Goal: Information Seeking & Learning: Learn about a topic

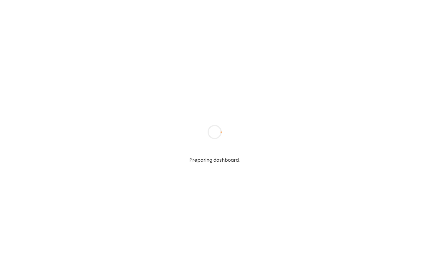
type input "**********"
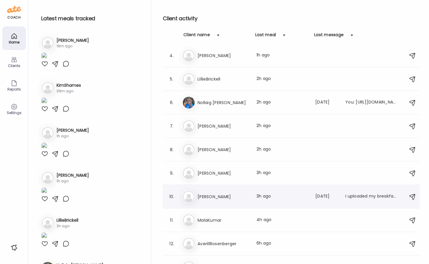
scroll to position [140, 0]
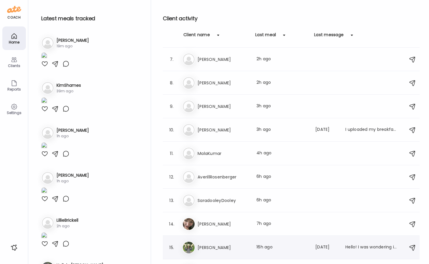
type input "**********"
click at [224, 244] on h3 "[PERSON_NAME]" at bounding box center [223, 247] width 52 height 7
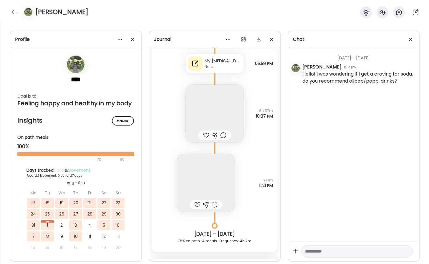
scroll to position [8426, 0]
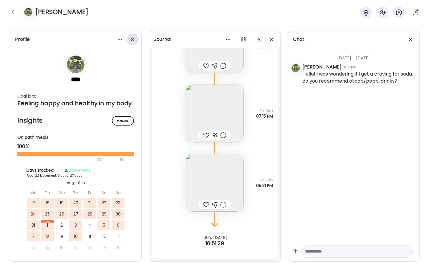
click at [132, 37] on div at bounding box center [133, 40] width 12 height 12
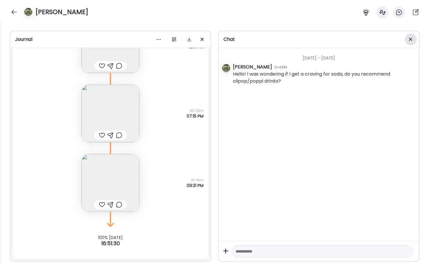
click at [412, 41] on div at bounding box center [410, 40] width 12 height 12
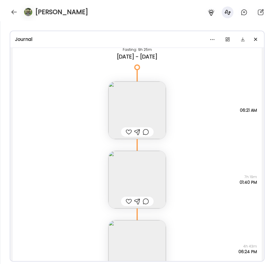
scroll to position [7937, 0]
click at [145, 173] on img at bounding box center [138, 180] width 58 height 58
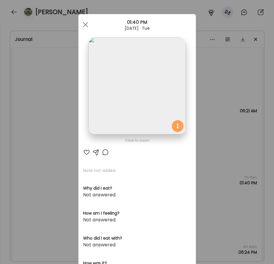
click at [171, 97] on img at bounding box center [137, 85] width 97 height 97
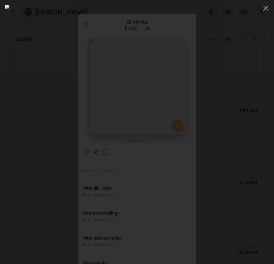
click at [5, 121] on div at bounding box center [137, 132] width 265 height 255
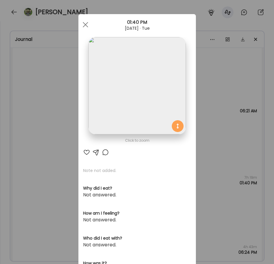
click at [68, 154] on div "Ate Coach Dashboard Wahoo! It’s official Take a moment to set up your Coach Pro…" at bounding box center [137, 132] width 274 height 264
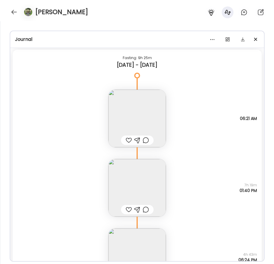
scroll to position [7929, 0]
click at [137, 105] on img at bounding box center [138, 119] width 58 height 58
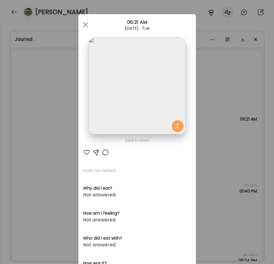
click at [45, 87] on div "Ate Coach Dashboard Wahoo! It’s official Take a moment to set up your Coach Pro…" at bounding box center [137, 132] width 274 height 264
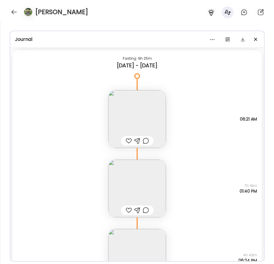
click at [127, 108] on img at bounding box center [138, 119] width 58 height 58
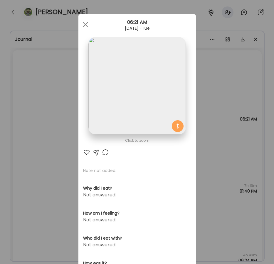
click at [145, 91] on img at bounding box center [137, 85] width 97 height 97
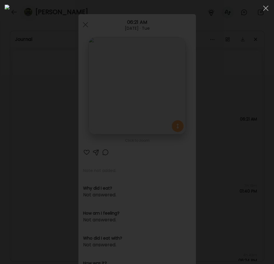
click at [4, 147] on div at bounding box center [137, 132] width 274 height 264
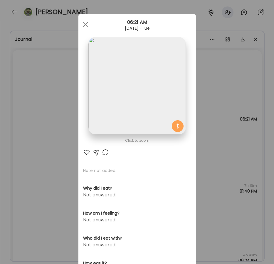
click at [56, 158] on div "Ate Coach Dashboard Wahoo! It’s official Take a moment to set up your Coach Pro…" at bounding box center [137, 132] width 274 height 264
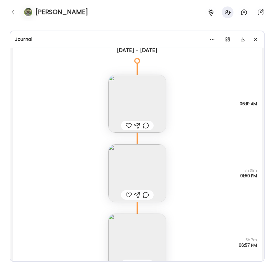
scroll to position [7496, 0]
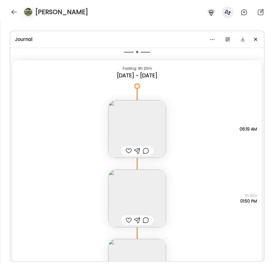
click at [158, 133] on img at bounding box center [138, 129] width 58 height 58
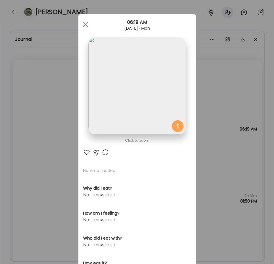
click at [36, 104] on div "Ate Coach Dashboard Wahoo! It’s official Take a moment to set up your Coach Pro…" at bounding box center [137, 132] width 274 height 264
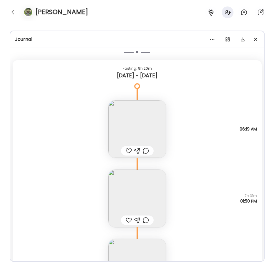
click at [146, 123] on img at bounding box center [138, 129] width 58 height 58
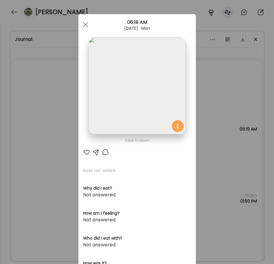
click at [63, 166] on div "Ate Coach Dashboard Wahoo! It’s official Take a moment to set up your Coach Pro…" at bounding box center [137, 132] width 274 height 264
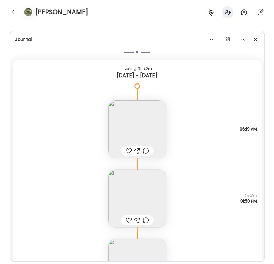
click at [138, 202] on img at bounding box center [138, 199] width 58 height 58
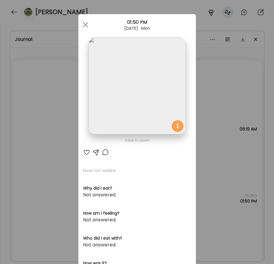
click at [52, 166] on div "Ate Coach Dashboard Wahoo! It’s official Take a moment to set up your Coach Pro…" at bounding box center [137, 132] width 274 height 264
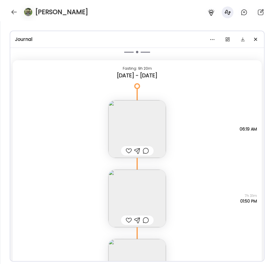
scroll to position [7509, 0]
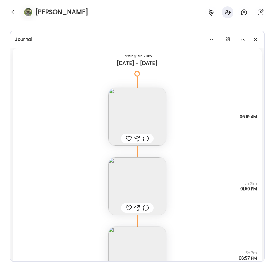
click at [159, 120] on img at bounding box center [138, 117] width 58 height 58
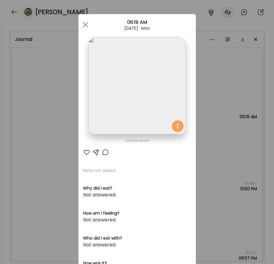
click at [156, 115] on img at bounding box center [137, 85] width 97 height 97
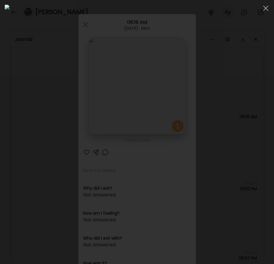
click at [6, 125] on div at bounding box center [137, 132] width 265 height 255
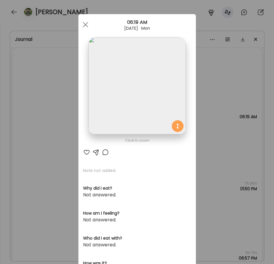
click at [41, 165] on div "Ate Coach Dashboard Wahoo! It’s official Take a moment to set up your Coach Pro…" at bounding box center [137, 132] width 274 height 264
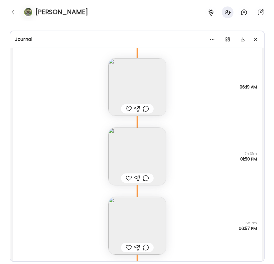
scroll to position [7539, 0]
click at [115, 159] on img at bounding box center [138, 156] width 58 height 58
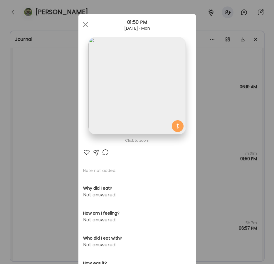
click at [111, 96] on img at bounding box center [137, 85] width 97 height 97
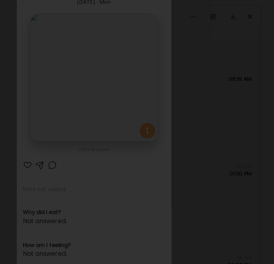
scroll to position [0, 0]
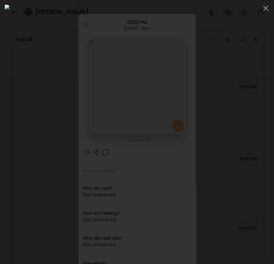
click at [5, 82] on div at bounding box center [137, 132] width 265 height 255
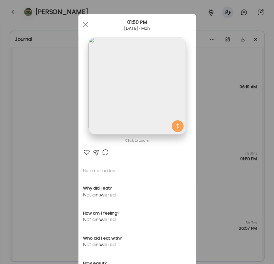
click at [67, 133] on div "Ate Coach Dashboard Wahoo! It’s official Take a moment to set up your Coach Pro…" at bounding box center [137, 132] width 274 height 264
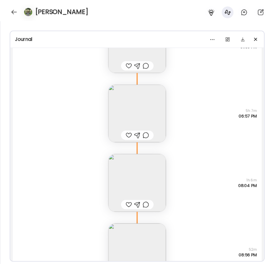
scroll to position [7664, 0]
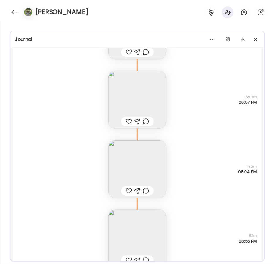
click at [156, 77] on img at bounding box center [138, 100] width 58 height 58
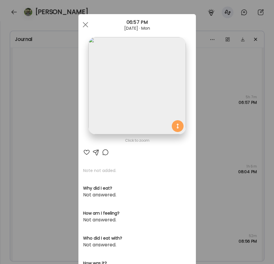
click at [139, 90] on img at bounding box center [137, 85] width 97 height 97
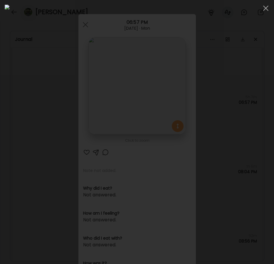
click at [7, 133] on div at bounding box center [137, 132] width 265 height 255
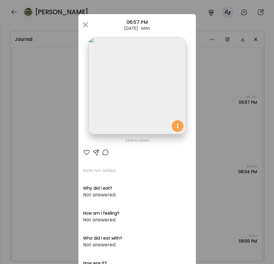
click at [23, 131] on div "Ate Coach Dashboard Wahoo! It’s official Take a moment to set up your Coach Pro…" at bounding box center [137, 132] width 274 height 264
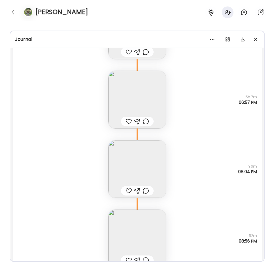
click at [155, 162] on img at bounding box center [138, 169] width 58 height 58
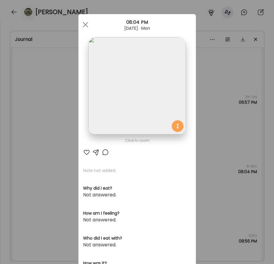
click at [146, 103] on img at bounding box center [137, 85] width 97 height 97
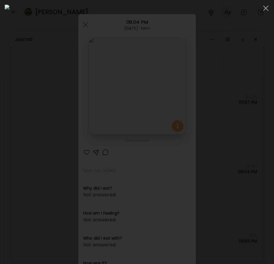
click at [8, 144] on div at bounding box center [137, 132] width 265 height 255
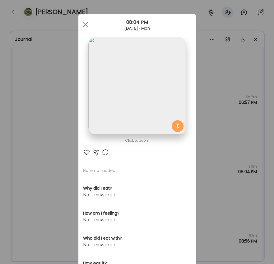
click at [58, 166] on div "Ate Coach Dashboard Wahoo! It’s official Take a moment to set up your Coach Pro…" at bounding box center [137, 132] width 274 height 264
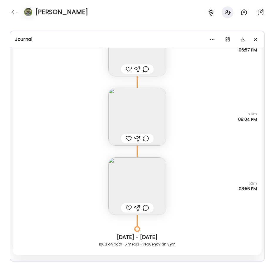
scroll to position [7721, 0]
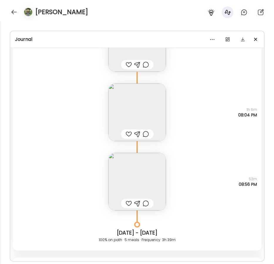
click at [132, 185] on img at bounding box center [138, 182] width 58 height 58
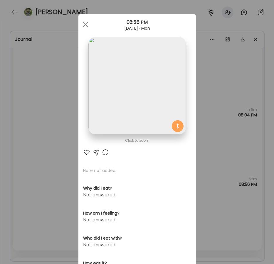
click at [121, 104] on img at bounding box center [137, 85] width 97 height 97
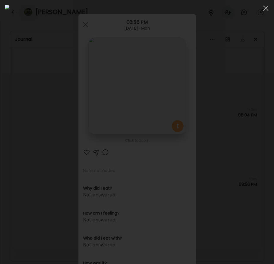
click at [6, 160] on div at bounding box center [137, 132] width 265 height 255
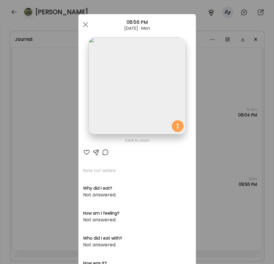
click at [27, 148] on div "Ate Coach Dashboard Wahoo! It’s official Take a moment to set up your Coach Pro…" at bounding box center [137, 132] width 274 height 264
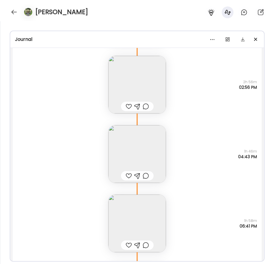
scroll to position [186, 0]
click at [150, 75] on img at bounding box center [138, 84] width 58 height 58
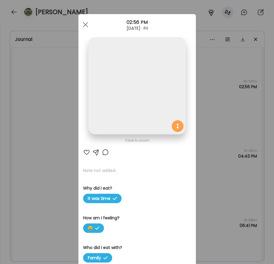
click at [147, 73] on img at bounding box center [137, 85] width 97 height 97
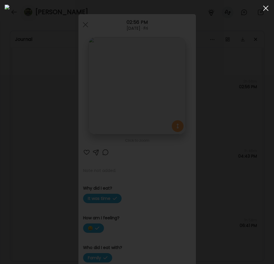
click at [266, 7] on span at bounding box center [266, 8] width 5 height 5
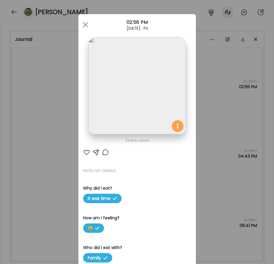
click at [213, 73] on div "Ate Coach Dashboard Wahoo! It’s official Take a moment to set up your Coach Pro…" at bounding box center [137, 132] width 274 height 264
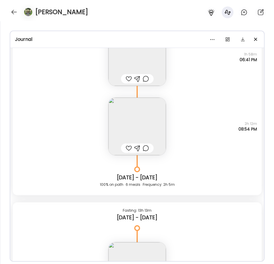
scroll to position [353, 0]
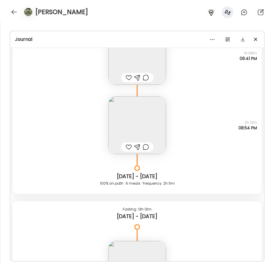
click at [148, 123] on img at bounding box center [138, 125] width 58 height 58
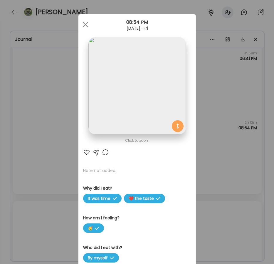
click at [138, 99] on img at bounding box center [137, 85] width 97 height 97
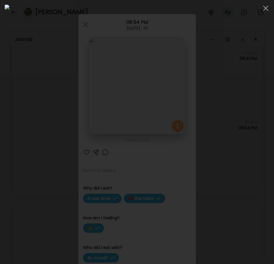
click at [5, 70] on div at bounding box center [137, 132] width 265 height 255
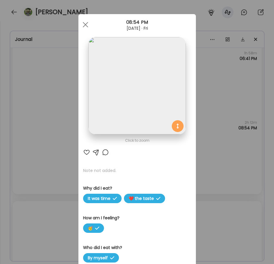
click at [31, 108] on div "Ate Coach Dashboard Wahoo! It’s official Take a moment to set up your Coach Pro…" at bounding box center [137, 132] width 274 height 264
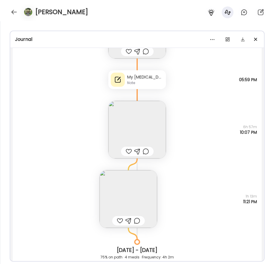
scroll to position [2056, 0]
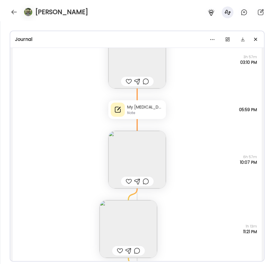
click at [144, 111] on div "Note" at bounding box center [145, 112] width 36 height 5
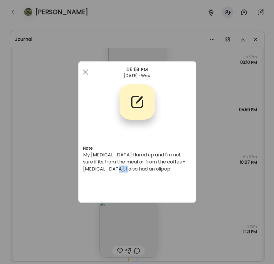
drag, startPoint x: 92, startPoint y: 170, endPoint x: 107, endPoint y: 170, distance: 15.3
click at [107, 170] on div "My [MEDICAL_DATA] flared up and I'm not sure if its from the meal or from the c…" at bounding box center [137, 161] width 108 height 21
click at [62, 118] on div "Ate Coach Dashboard Wahoo! It’s official Take a moment to set up your Coach Pro…" at bounding box center [137, 132] width 274 height 264
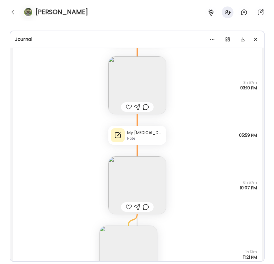
scroll to position [2021, 0]
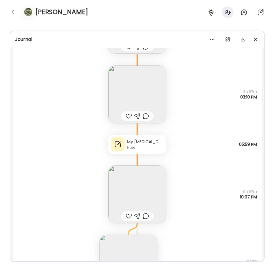
click at [140, 96] on img at bounding box center [138, 95] width 58 height 58
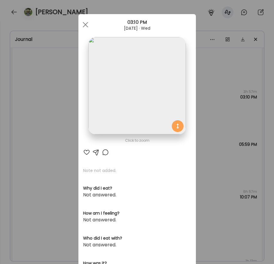
click at [140, 96] on img at bounding box center [137, 85] width 97 height 97
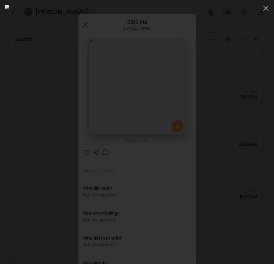
click at [10, 108] on img at bounding box center [137, 132] width 265 height 255
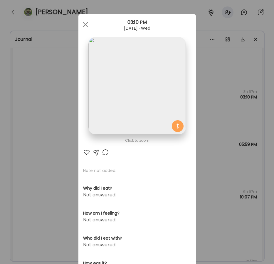
click at [71, 152] on div "Ate Coach Dashboard Wahoo! It’s official Take a moment to set up your Coach Pro…" at bounding box center [137, 132] width 274 height 264
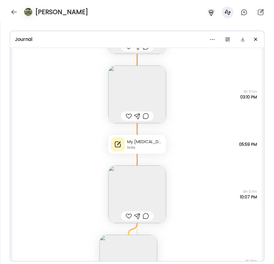
scroll to position [1925, 0]
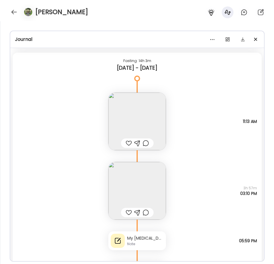
click at [144, 113] on img at bounding box center [138, 122] width 58 height 58
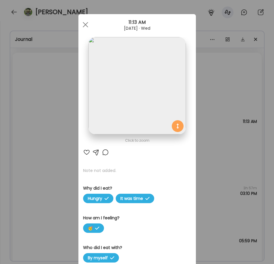
click at [101, 106] on img at bounding box center [137, 85] width 97 height 97
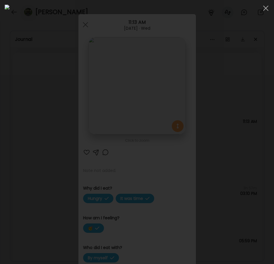
click at [4, 101] on div at bounding box center [137, 132] width 274 height 264
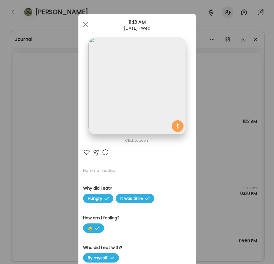
click at [55, 166] on div "Ate Coach Dashboard Wahoo! It’s official Take a moment to set up your Coach Pro…" at bounding box center [137, 132] width 274 height 264
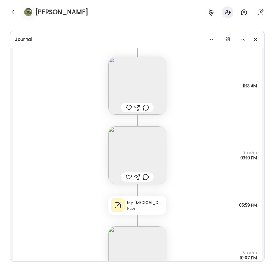
scroll to position [1933, 0]
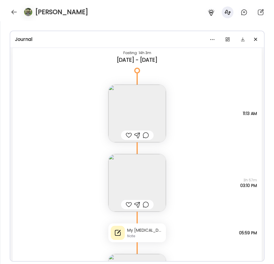
click at [145, 114] on img at bounding box center [138, 114] width 58 height 58
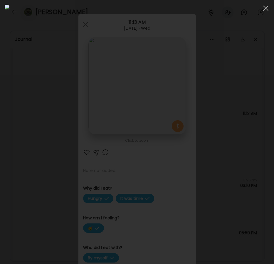
click at [7, 146] on div at bounding box center [137, 132] width 265 height 255
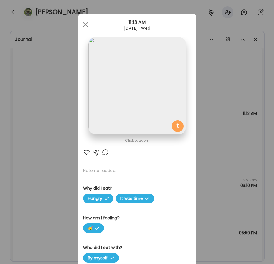
click at [53, 173] on div "Ate Coach Dashboard Wahoo! It’s official Take a moment to set up your Coach Pro…" at bounding box center [137, 132] width 274 height 264
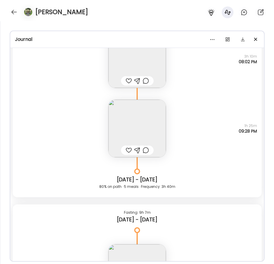
scroll to position [4090, 0]
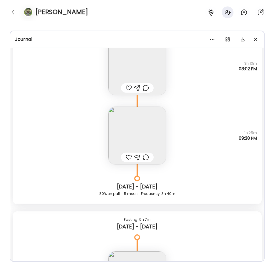
click at [115, 124] on img at bounding box center [138, 136] width 58 height 58
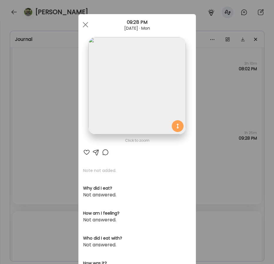
click at [61, 133] on div "Ate Coach Dashboard Wahoo! It’s official Take a moment to set up your Coach Pro…" at bounding box center [137, 132] width 274 height 264
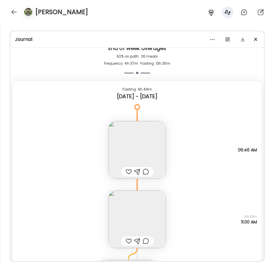
scroll to position [3803, 0]
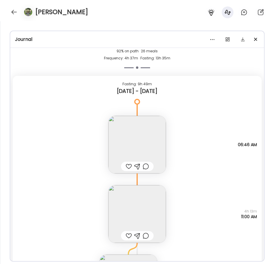
click at [128, 139] on img at bounding box center [138, 145] width 58 height 58
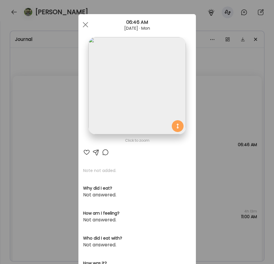
click at [226, 120] on div "Ate Coach Dashboard Wahoo! It’s official Take a moment to set up your Coach Pro…" at bounding box center [137, 132] width 274 height 264
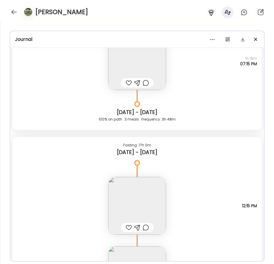
scroll to position [3462, 0]
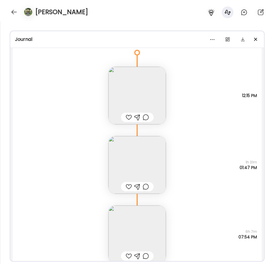
click at [162, 150] on img at bounding box center [138, 165] width 58 height 58
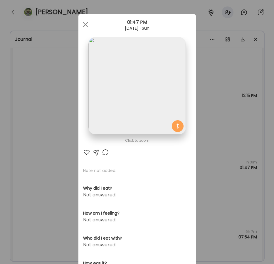
click at [147, 79] on img at bounding box center [137, 85] width 97 height 97
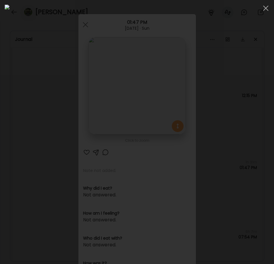
click at [6, 143] on div at bounding box center [137, 132] width 265 height 255
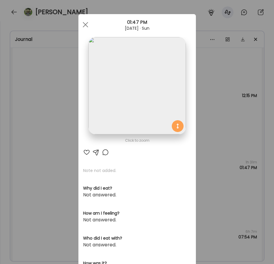
click at [50, 146] on div "Ate Coach Dashboard Wahoo! It’s official Take a moment to set up your Coach Pro…" at bounding box center [137, 132] width 274 height 264
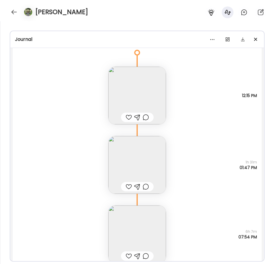
click at [145, 95] on img at bounding box center [138, 96] width 58 height 58
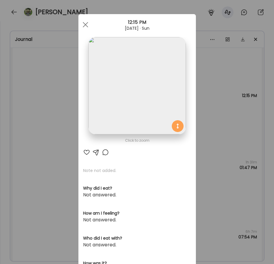
click at [65, 114] on div "Ate Coach Dashboard Wahoo! It’s official Take a moment to set up your Coach Pro…" at bounding box center [137, 132] width 274 height 264
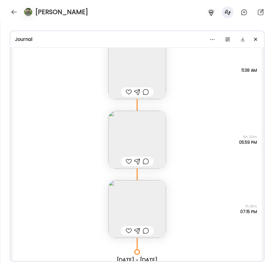
scroll to position [3189, 0]
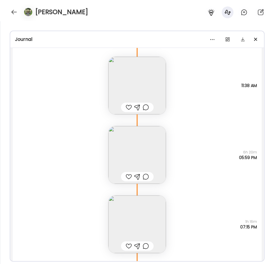
click at [135, 213] on img at bounding box center [138, 225] width 58 height 58
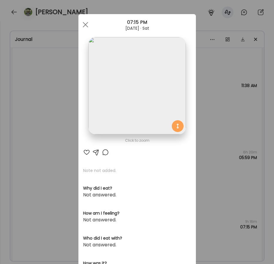
click at [133, 116] on img at bounding box center [137, 85] width 97 height 97
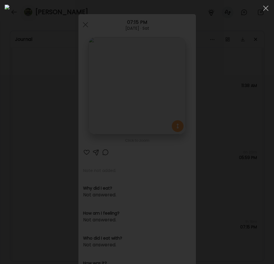
click at [7, 152] on div at bounding box center [137, 132] width 265 height 255
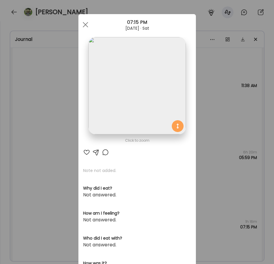
click at [67, 161] on div "Ate Coach Dashboard Wahoo! It’s official Take a moment to set up your Coach Pro…" at bounding box center [137, 132] width 274 height 264
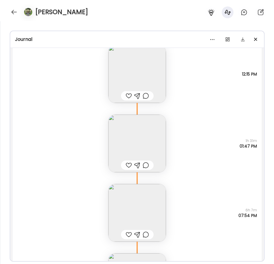
scroll to position [3471, 0]
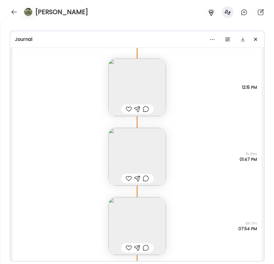
click at [149, 109] on div at bounding box center [146, 109] width 6 height 7
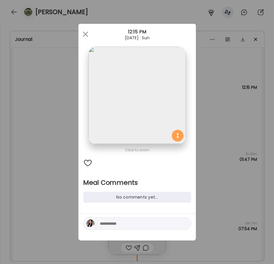
click at [139, 197] on div "No comments yet..." at bounding box center [137, 197] width 108 height 11
click at [135, 224] on textarea at bounding box center [139, 223] width 79 height 7
click at [243, 169] on div "Ate Coach Dashboard Wahoo! It’s official Take a moment to set up your Coach Pro…" at bounding box center [137, 132] width 274 height 264
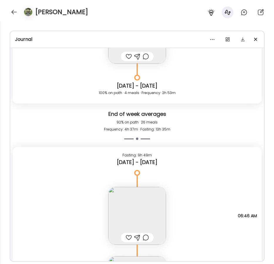
scroll to position [3803, 0]
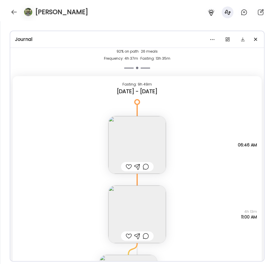
click at [143, 137] on img at bounding box center [138, 145] width 58 height 58
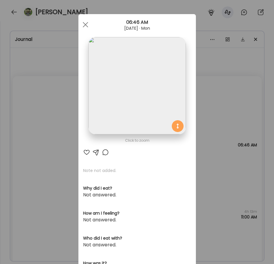
click at [167, 97] on img at bounding box center [137, 85] width 97 height 97
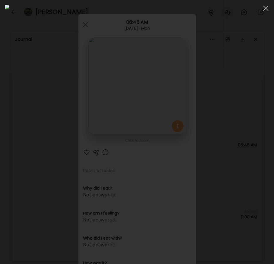
click at [7, 124] on div at bounding box center [137, 132] width 265 height 255
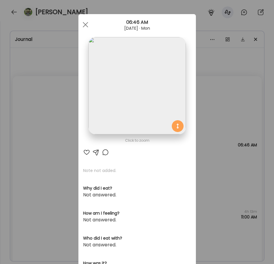
click at [69, 152] on div "Ate Coach Dashboard Wahoo! It’s official Take a moment to set up your Coach Pro…" at bounding box center [137, 132] width 274 height 264
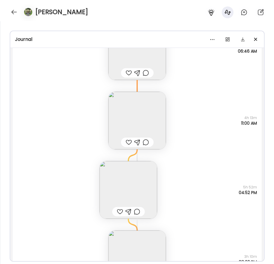
scroll to position [3898, 0]
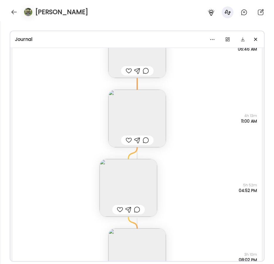
click at [137, 180] on img at bounding box center [129, 188] width 58 height 58
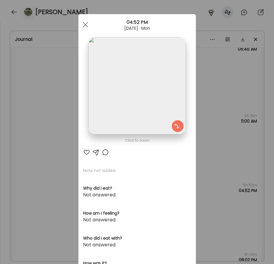
click at [145, 102] on img at bounding box center [137, 85] width 97 height 97
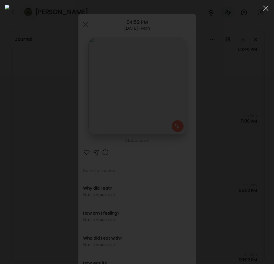
click at [6, 198] on div at bounding box center [137, 132] width 265 height 255
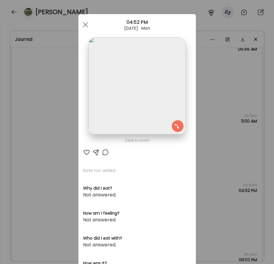
click at [53, 184] on div "Ate Coach Dashboard Wahoo! It’s official Take a moment to set up your Coach Pro…" at bounding box center [137, 132] width 274 height 264
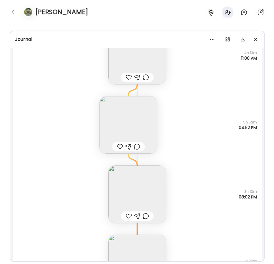
scroll to position [3978, 0]
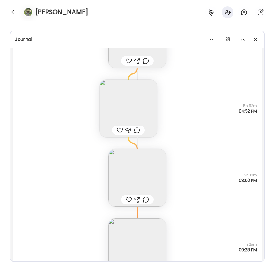
click at [141, 171] on img at bounding box center [138, 178] width 58 height 58
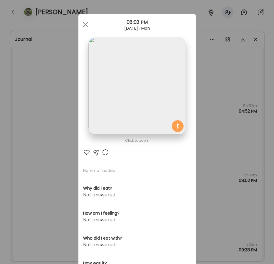
click at [129, 102] on img at bounding box center [137, 85] width 97 height 97
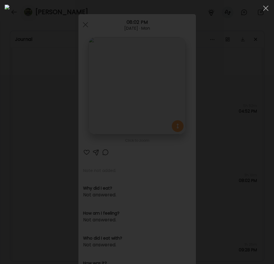
click at [6, 178] on div at bounding box center [137, 132] width 265 height 255
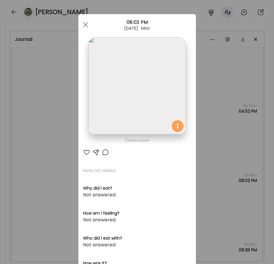
click at [71, 154] on div "Ate Coach Dashboard Wahoo! It’s official Take a moment to set up your Coach Pro…" at bounding box center [137, 132] width 274 height 264
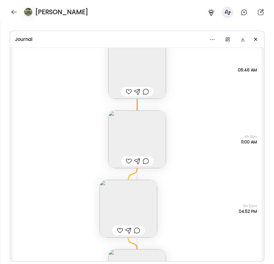
scroll to position [3878, 0]
click at [129, 135] on img at bounding box center [138, 139] width 58 height 58
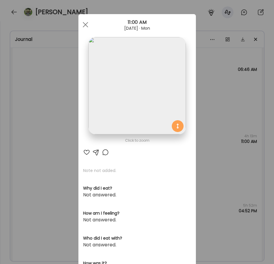
click at [128, 104] on img at bounding box center [137, 85] width 97 height 97
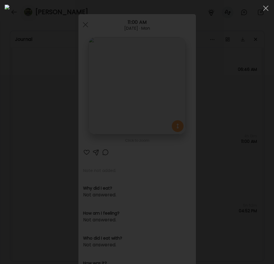
click at [6, 166] on div at bounding box center [137, 132] width 265 height 255
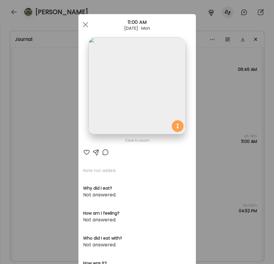
click at [224, 89] on div "Ate Coach Dashboard Wahoo! It’s official Take a moment to set up your Coach Pro…" at bounding box center [137, 132] width 274 height 264
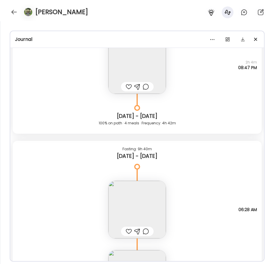
scroll to position [4717, 0]
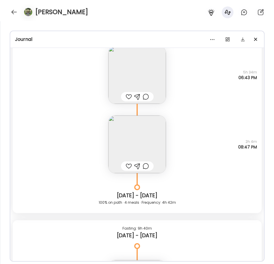
click at [160, 141] on img at bounding box center [138, 145] width 58 height 58
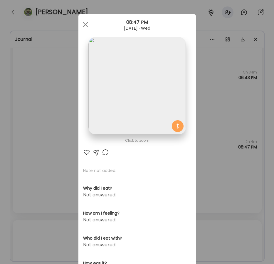
click at [148, 94] on img at bounding box center [137, 85] width 97 height 97
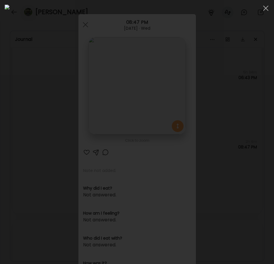
click at [5, 163] on div at bounding box center [137, 132] width 265 height 255
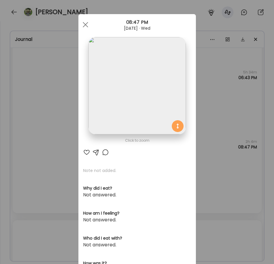
click at [50, 137] on div "Ate Coach Dashboard Wahoo! It’s official Take a moment to set up your Coach Pro…" at bounding box center [137, 132] width 274 height 264
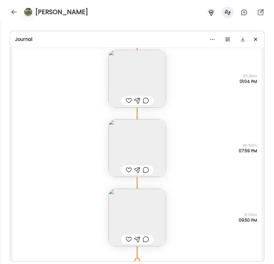
scroll to position [4998, 0]
click at [140, 144] on img at bounding box center [138, 147] width 58 height 58
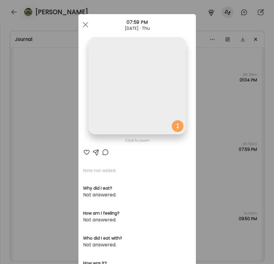
click at [144, 98] on img at bounding box center [137, 85] width 97 height 97
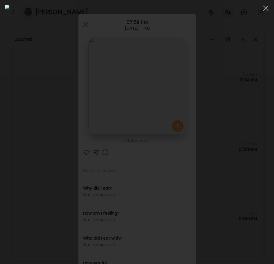
click at [5, 141] on div at bounding box center [137, 132] width 265 height 255
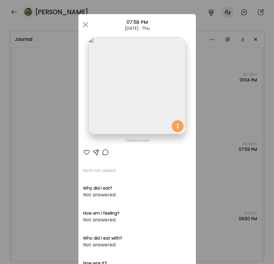
click at [25, 133] on div "Ate Coach Dashboard Wahoo! It’s official Take a moment to set up your Coach Pro…" at bounding box center [137, 132] width 274 height 264
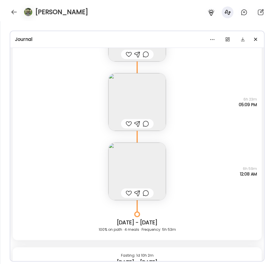
scroll to position [5427, 0]
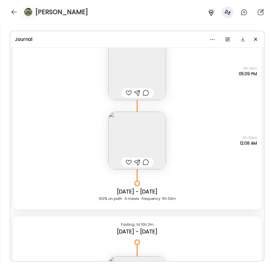
click at [136, 131] on img at bounding box center [138, 141] width 58 height 58
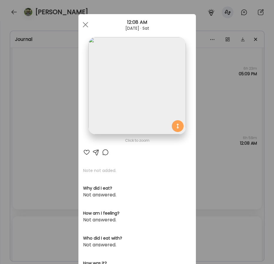
click at [131, 107] on img at bounding box center [137, 85] width 97 height 97
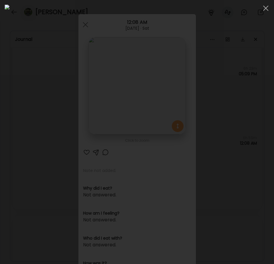
click at [7, 116] on div at bounding box center [137, 132] width 265 height 255
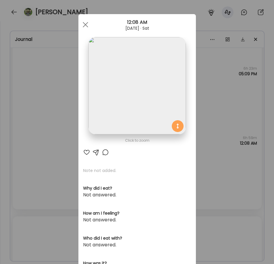
click at [47, 120] on div "Ate Coach Dashboard Wahoo! It’s official Take a moment to set up your Coach Pro…" at bounding box center [137, 132] width 274 height 264
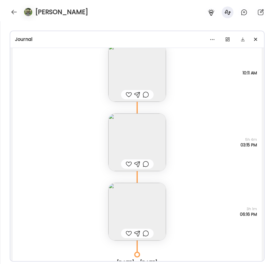
scroll to position [5671, 0]
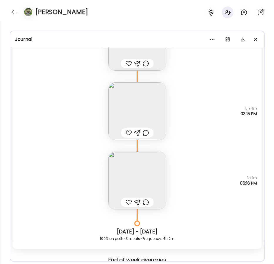
click at [151, 95] on img at bounding box center [138, 111] width 58 height 58
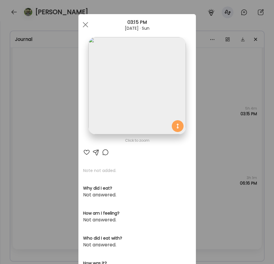
click at [109, 104] on img at bounding box center [137, 85] width 97 height 97
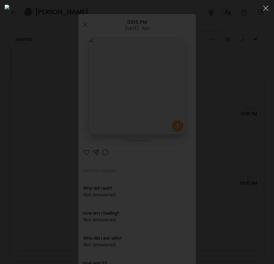
click at [7, 129] on div at bounding box center [137, 132] width 265 height 255
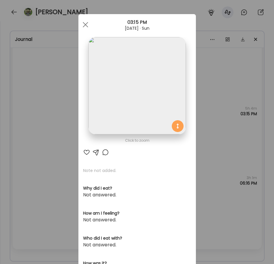
click at [175, 89] on img at bounding box center [137, 85] width 97 height 97
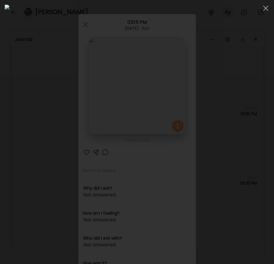
click at [2, 151] on div at bounding box center [137, 132] width 274 height 264
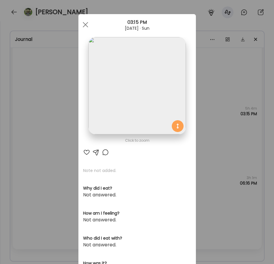
click at [26, 131] on div "Ate Coach Dashboard Wahoo! It’s official Take a moment to set up your Coach Pro…" at bounding box center [137, 132] width 274 height 264
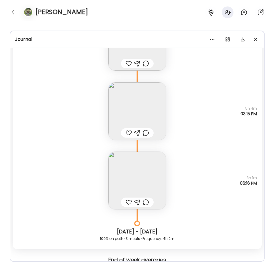
scroll to position [5719, 0]
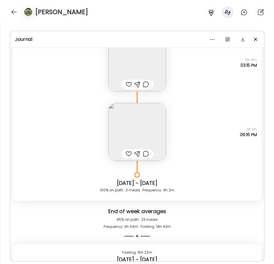
click at [115, 117] on img at bounding box center [138, 132] width 58 height 58
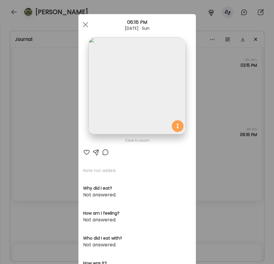
click at [130, 101] on img at bounding box center [137, 85] width 97 height 97
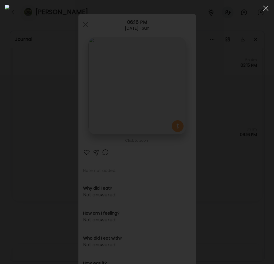
click at [8, 132] on div at bounding box center [137, 132] width 265 height 255
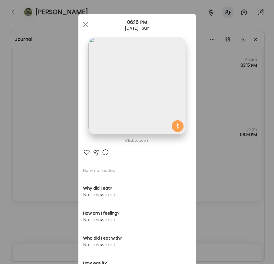
click at [42, 128] on div "Ate Coach Dashboard Wahoo! It’s official Take a moment to set up your Coach Pro…" at bounding box center [137, 132] width 274 height 264
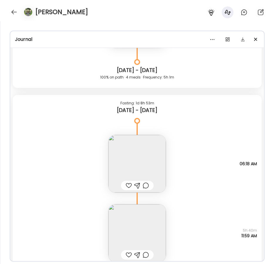
scroll to position [6501, 0]
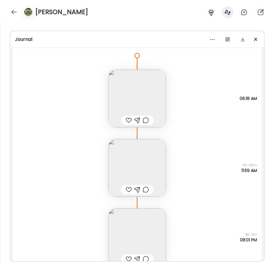
click at [146, 150] on img at bounding box center [138, 168] width 58 height 58
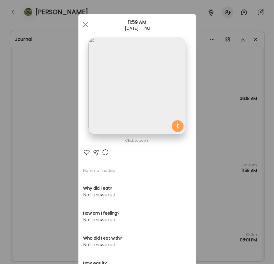
click at [126, 87] on img at bounding box center [137, 85] width 97 height 97
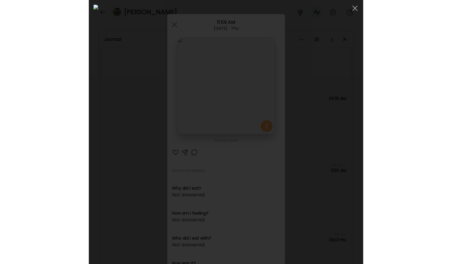
scroll to position [164, 0]
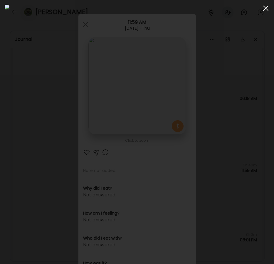
click at [264, 9] on span at bounding box center [266, 8] width 5 height 5
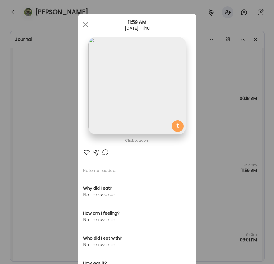
click at [46, 63] on div "Ate Coach Dashboard Wahoo! It’s official Take a moment to set up your Coach Pro…" at bounding box center [137, 132] width 274 height 264
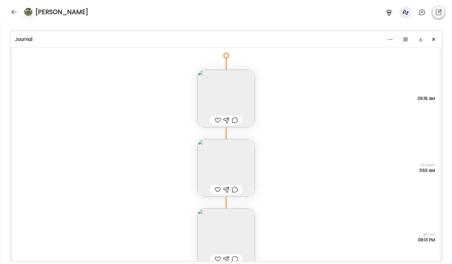
click at [428, 12] on icon at bounding box center [438, 12] width 7 height 7
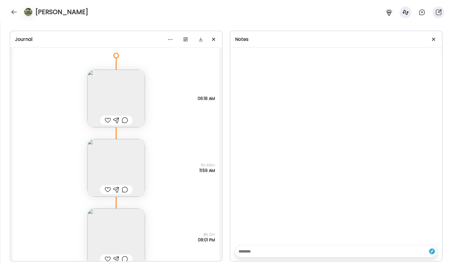
click at [427, 8] on div at bounding box center [414, 12] width 66 height 12
click at [422, 11] on icon at bounding box center [422, 12] width 7 height 7
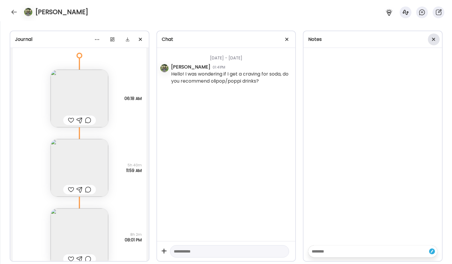
click at [428, 40] on span at bounding box center [433, 39] width 3 height 3
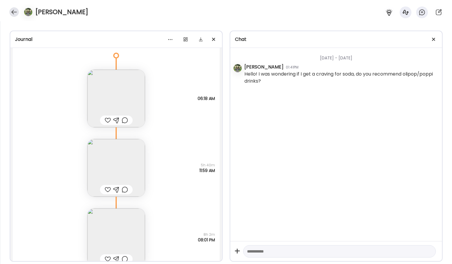
click at [14, 9] on div at bounding box center [13, 11] width 9 height 9
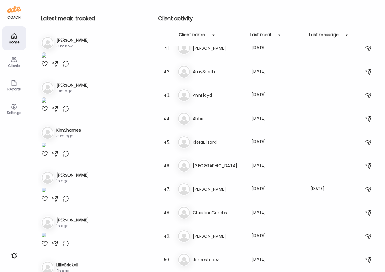
scroll to position [948, 0]
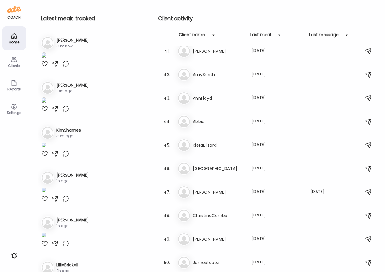
click at [366, 12] on div "Client activity Client name Last meal Last message 1. Ka [PERSON_NAME] Last mea…" at bounding box center [267, 137] width 218 height 275
click at [337, 15] on h2 "Client activity" at bounding box center [267, 18] width 218 height 9
